Goal: Task Accomplishment & Management: Use online tool/utility

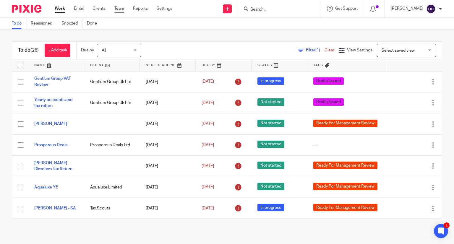
click at [119, 7] on link "Team" at bounding box center [119, 9] width 10 height 6
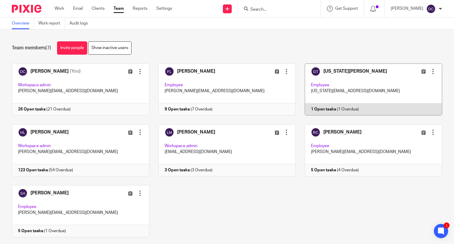
click at [375, 91] on link at bounding box center [369, 90] width 147 height 52
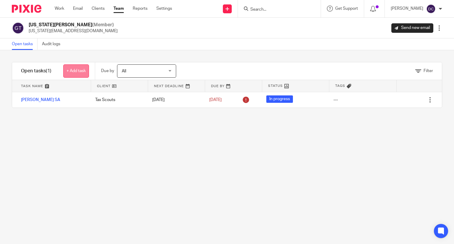
click at [72, 70] on link "+ Add task" at bounding box center [76, 70] width 26 height 13
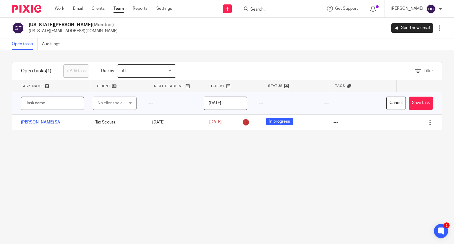
paste input "Ekaterina Antonova"
type input "Ekaterina Antonova SA"
click at [105, 106] on div "No client selected" at bounding box center [113, 103] width 31 height 12
type input "Tax"
click at [114, 134] on span "Tax Scouts" at bounding box center [105, 133] width 20 height 4
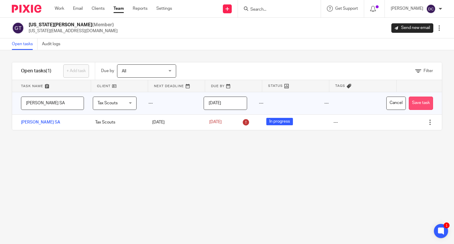
click at [412, 102] on button "Save task" at bounding box center [421, 103] width 24 height 13
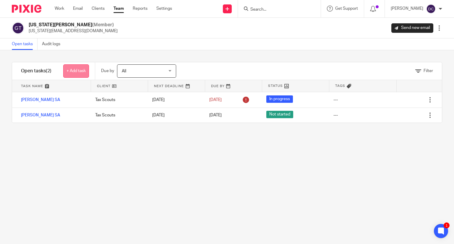
click at [73, 69] on link "+ Add task" at bounding box center [76, 70] width 26 height 13
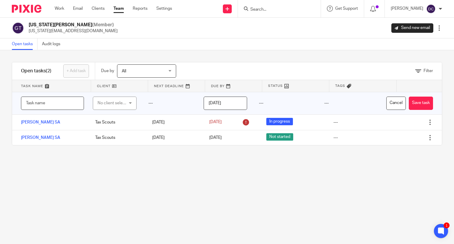
paste input "Conor Youngs"
click at [70, 101] on input "Conor Youngs" at bounding box center [52, 103] width 63 height 13
type input "Conor Youngs SA"
click at [122, 102] on div "No client selected" at bounding box center [113, 103] width 31 height 12
type input "Tax"
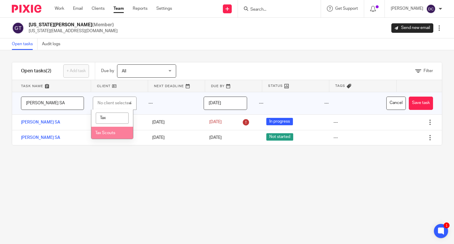
click at [118, 137] on li "Tax Scouts" at bounding box center [112, 133] width 42 height 12
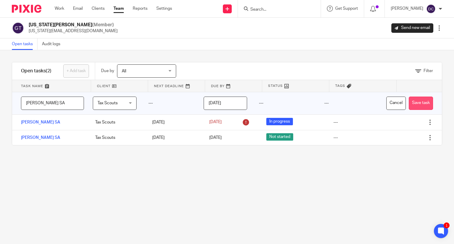
click at [411, 103] on button "Save task" at bounding box center [421, 103] width 24 height 13
